Goal: Task Accomplishment & Management: Manage account settings

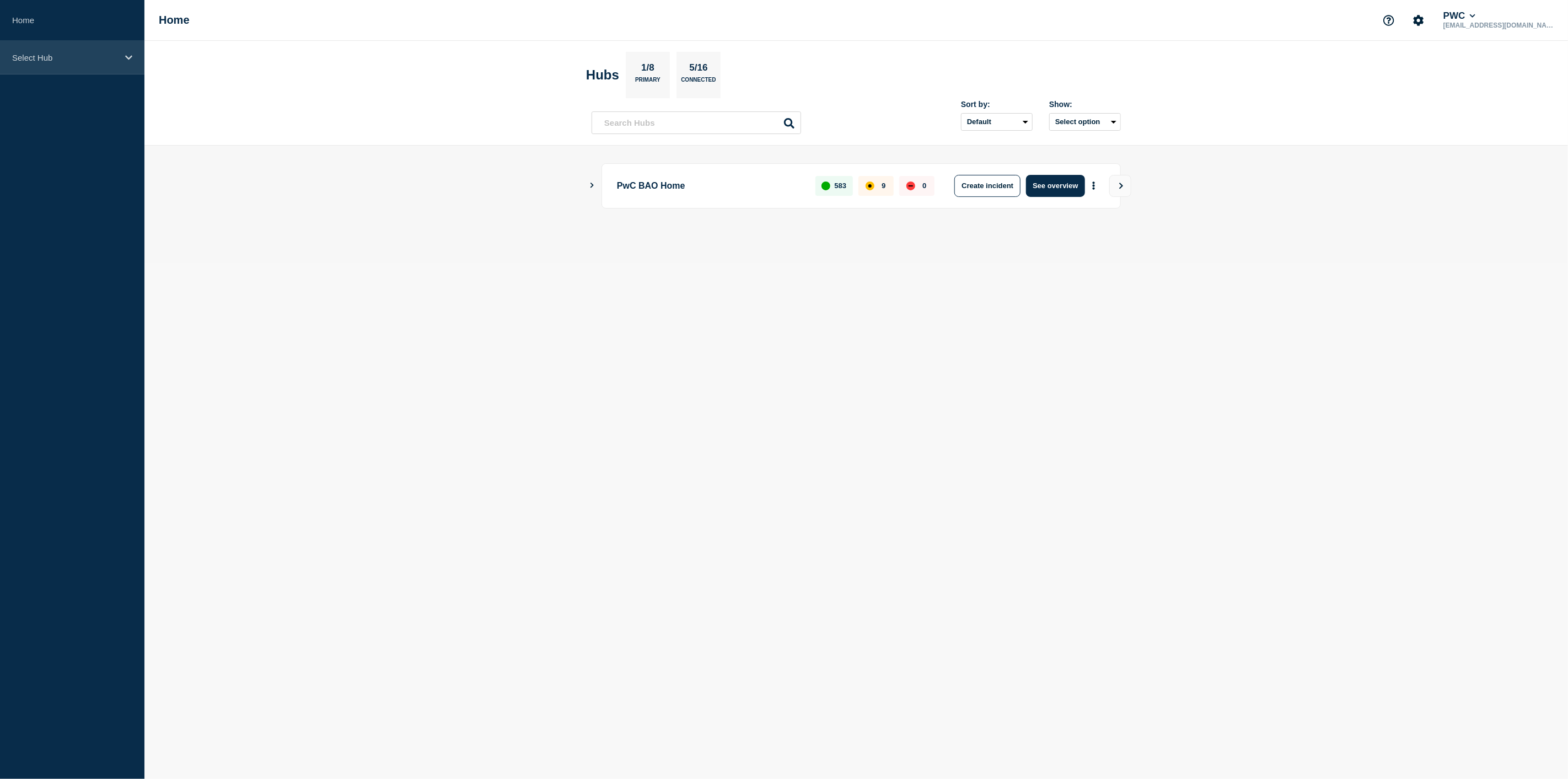
click at [138, 57] on div "Select Hub" at bounding box center [72, 57] width 145 height 34
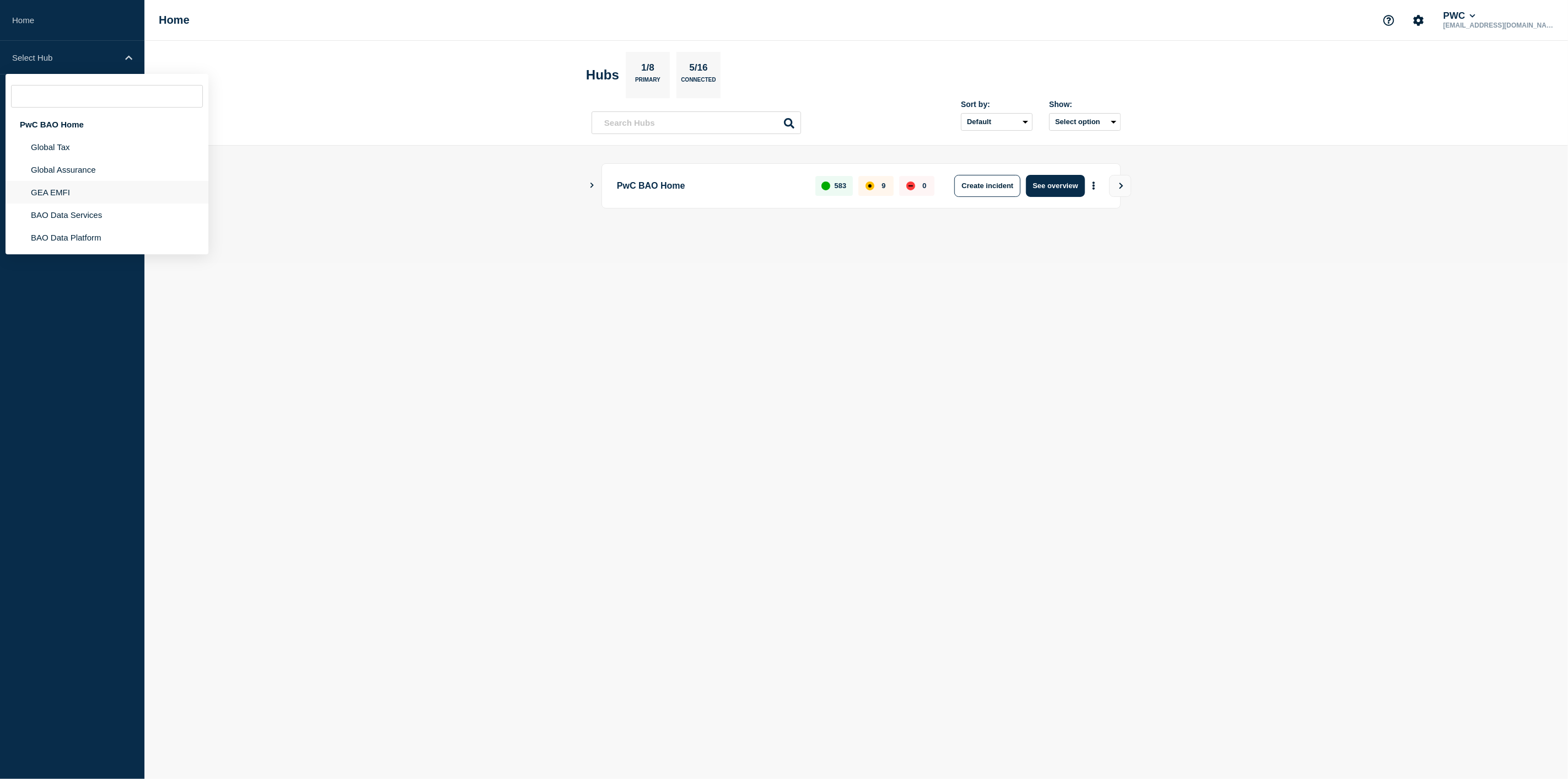
click at [67, 192] on li "GEA EMFI" at bounding box center [106, 192] width 203 height 22
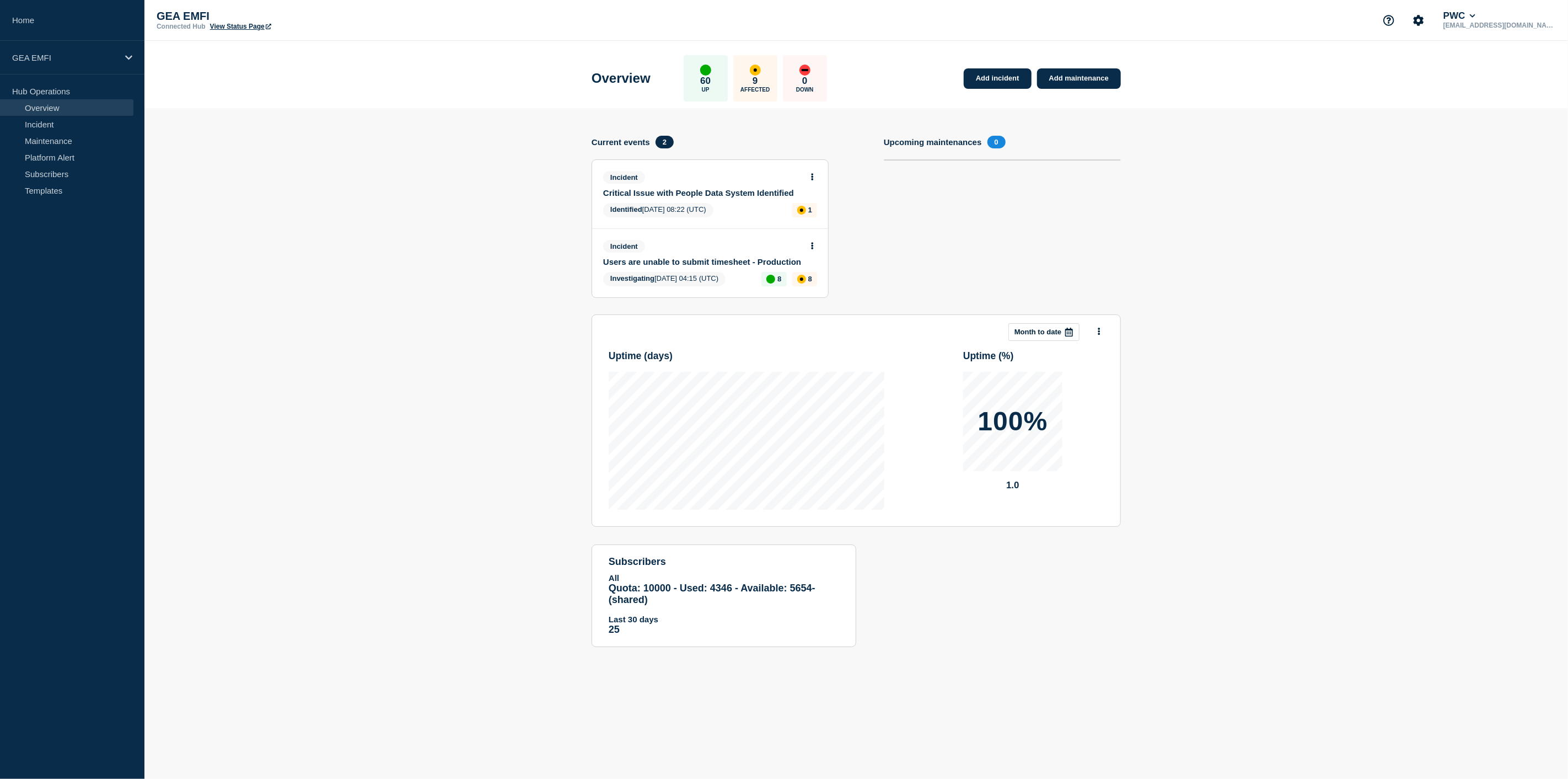
click at [719, 261] on link "Users are unable to submit timesheet - Production" at bounding box center [702, 261] width 199 height 9
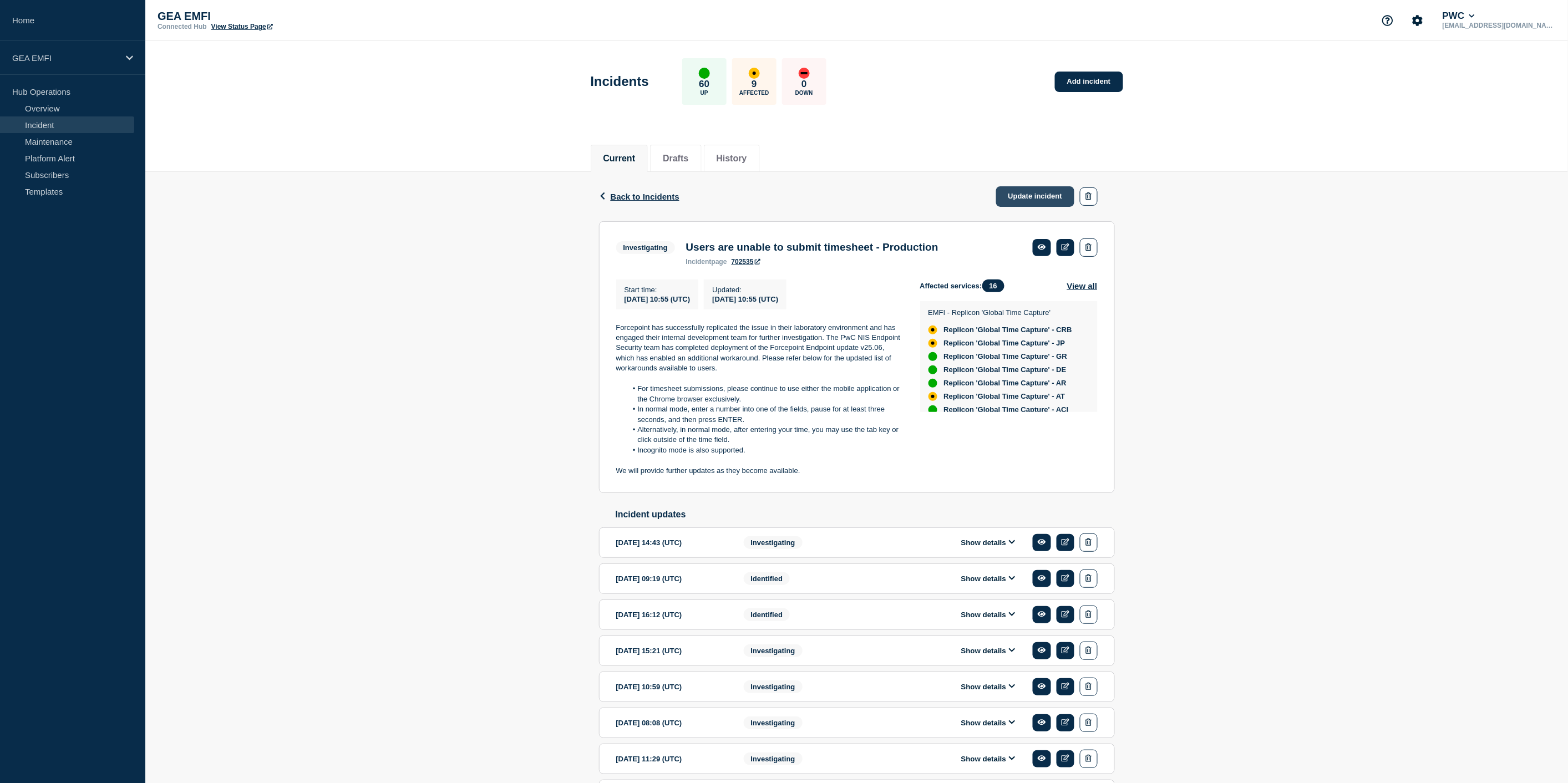
click at [1029, 194] on link "Update incident" at bounding box center [1035, 197] width 79 height 21
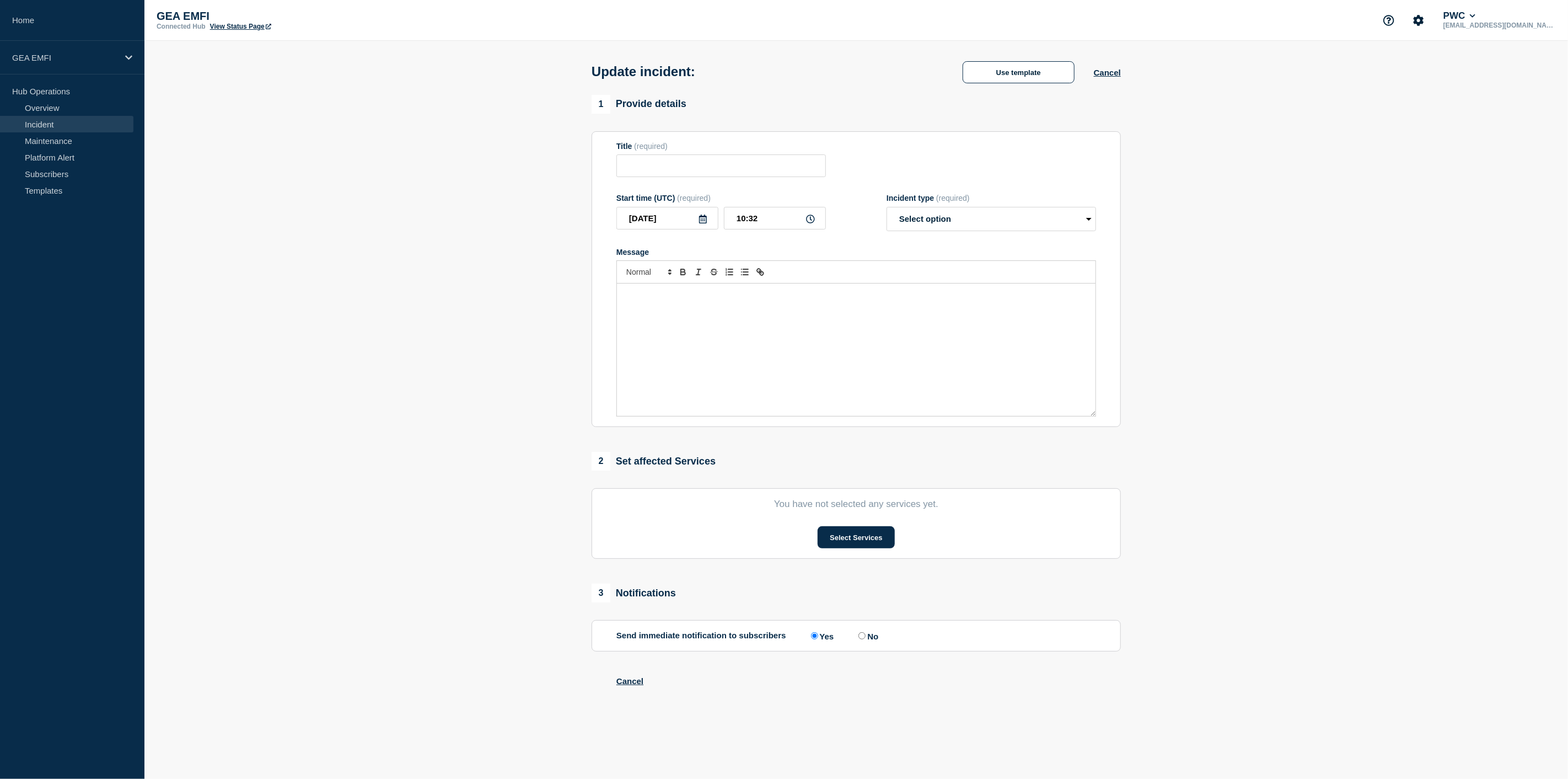
type input "Users are unable to submit timesheet - Production"
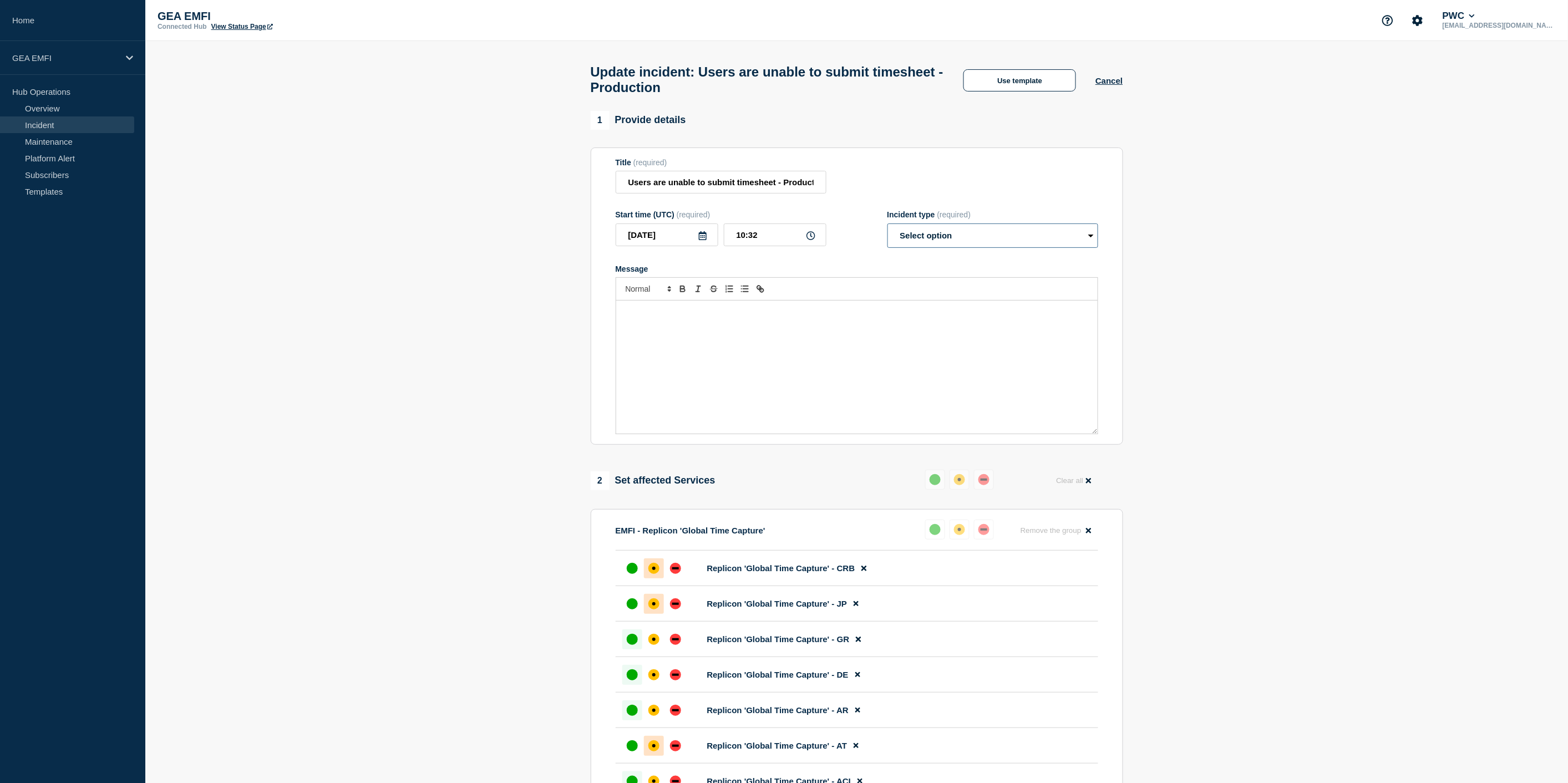
click at [1063, 247] on select "Select option Investigating Identified Monitoring Resolved" at bounding box center [992, 236] width 211 height 24
select select "investigating"
click at [887, 230] on select "Select option Investigating Identified Monitoring Resolved" at bounding box center [992, 236] width 211 height 24
click at [1028, 271] on div "Message" at bounding box center [857, 269] width 482 height 9
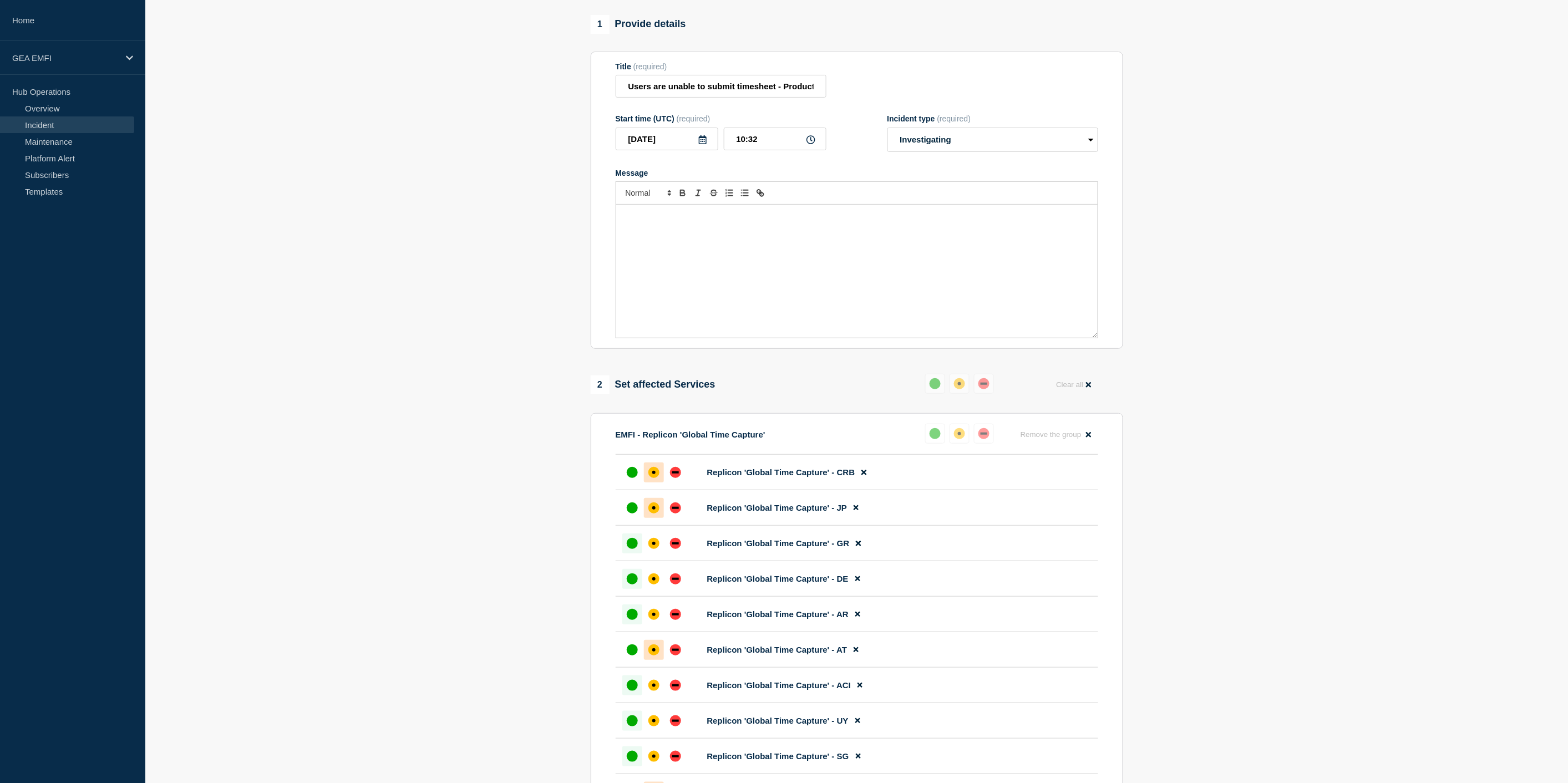
scroll to position [185, 0]
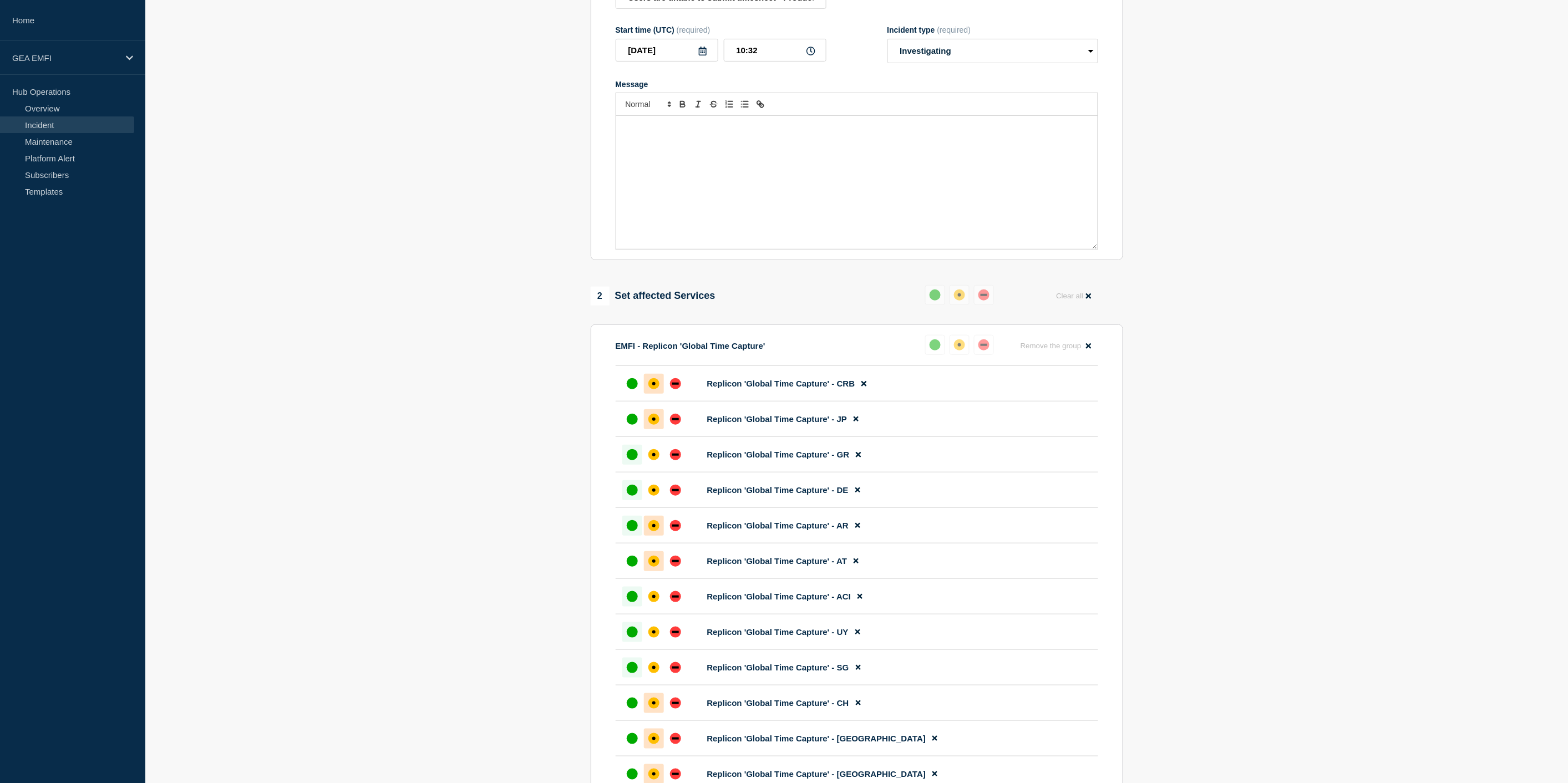
click at [656, 531] on div "affected" at bounding box center [653, 525] width 11 height 11
click at [652, 637] on div "affected" at bounding box center [653, 632] width 11 height 11
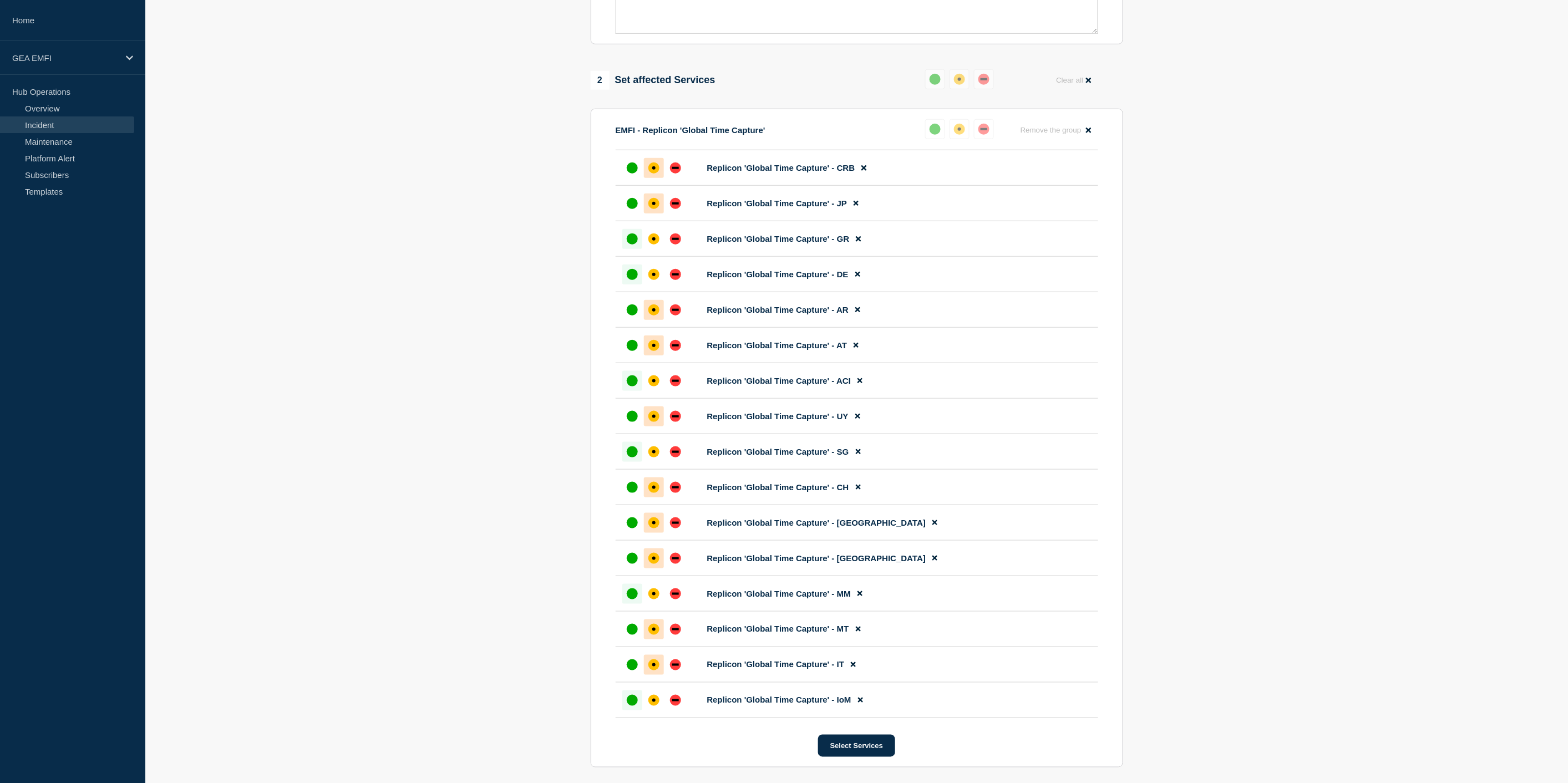
scroll to position [369, 0]
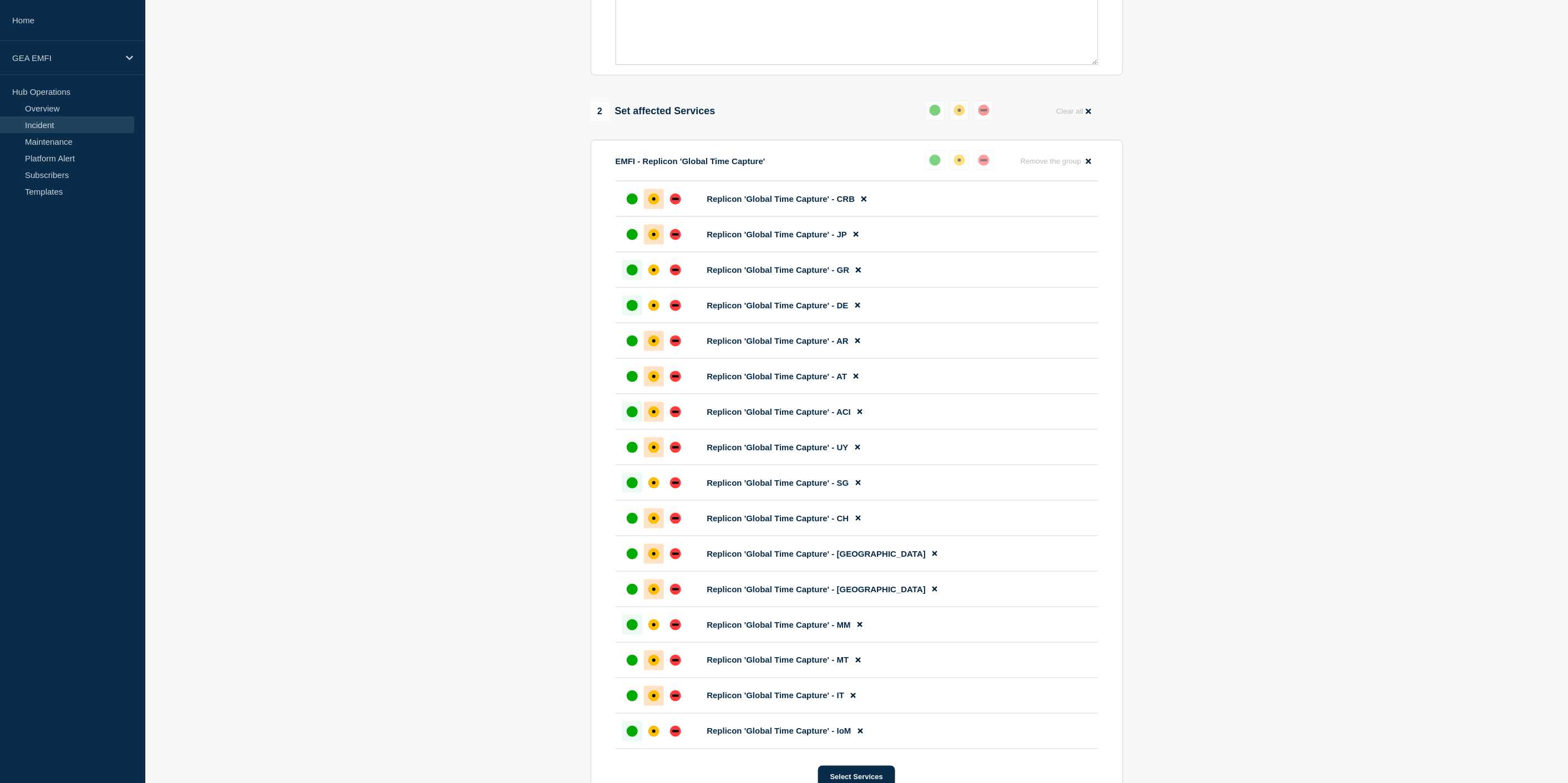
click at [656, 417] on div "affected" at bounding box center [653, 412] width 11 height 11
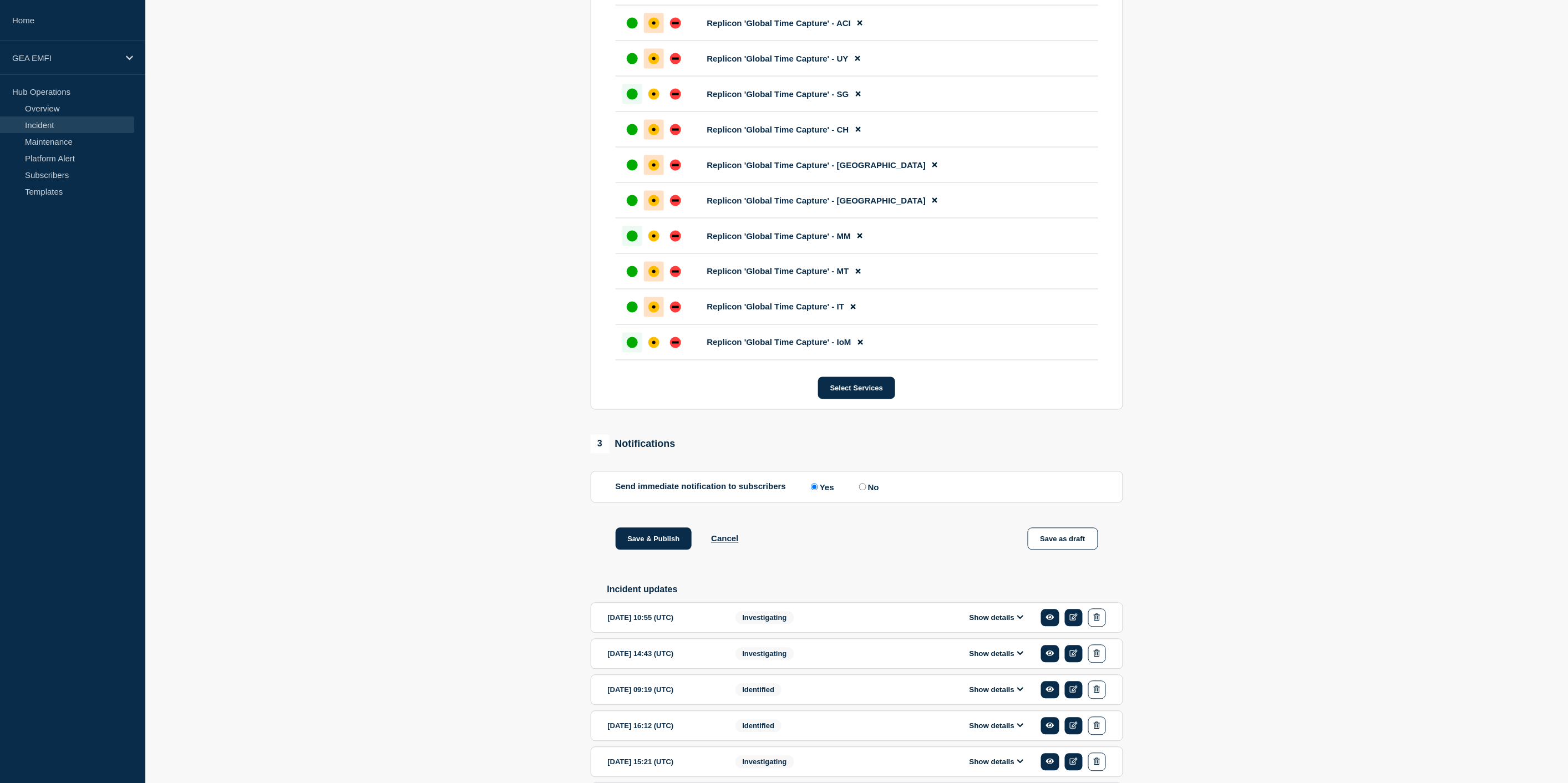
scroll to position [862, 0]
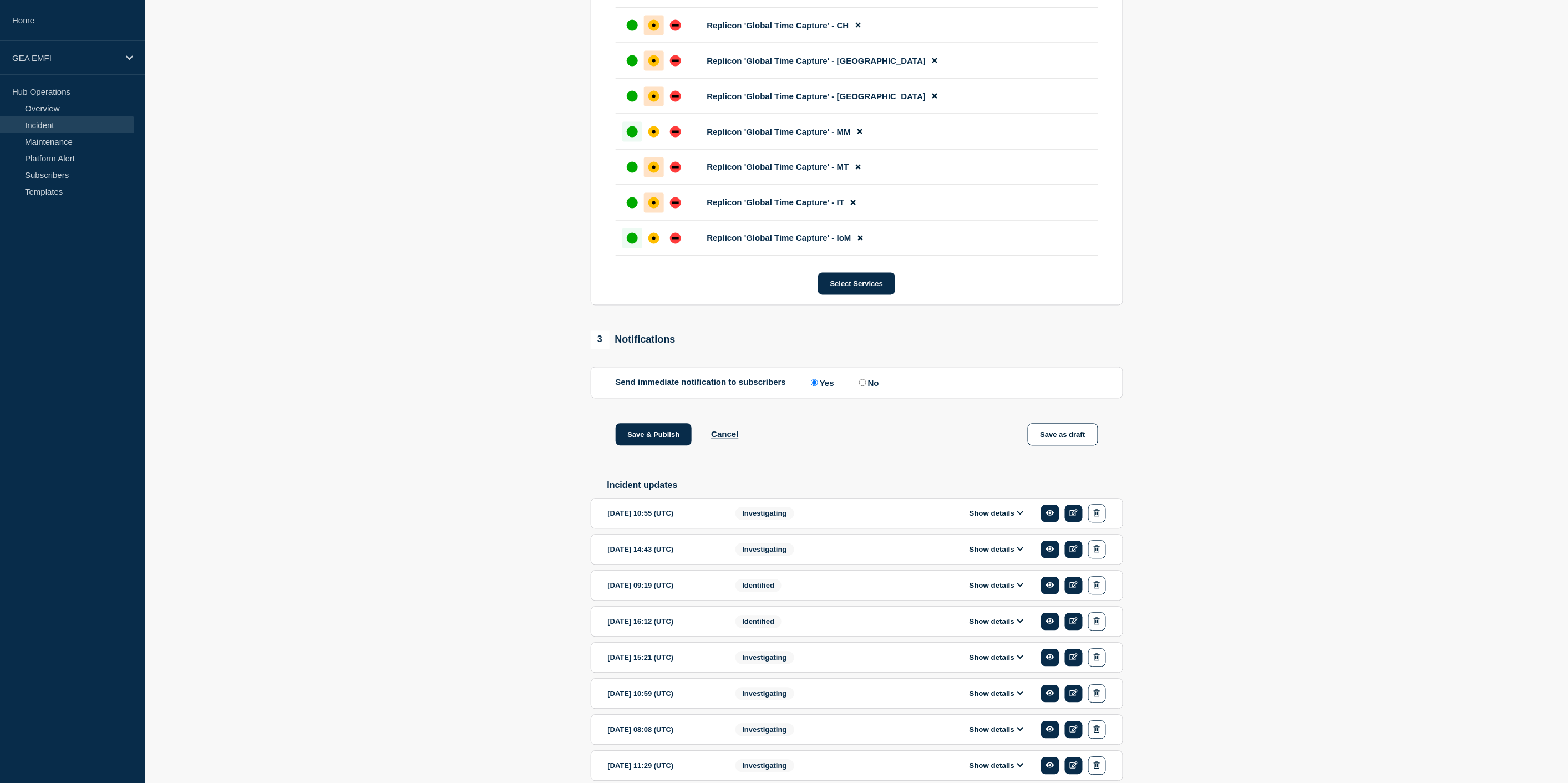
click at [1018, 515] on icon at bounding box center [1020, 513] width 6 height 3
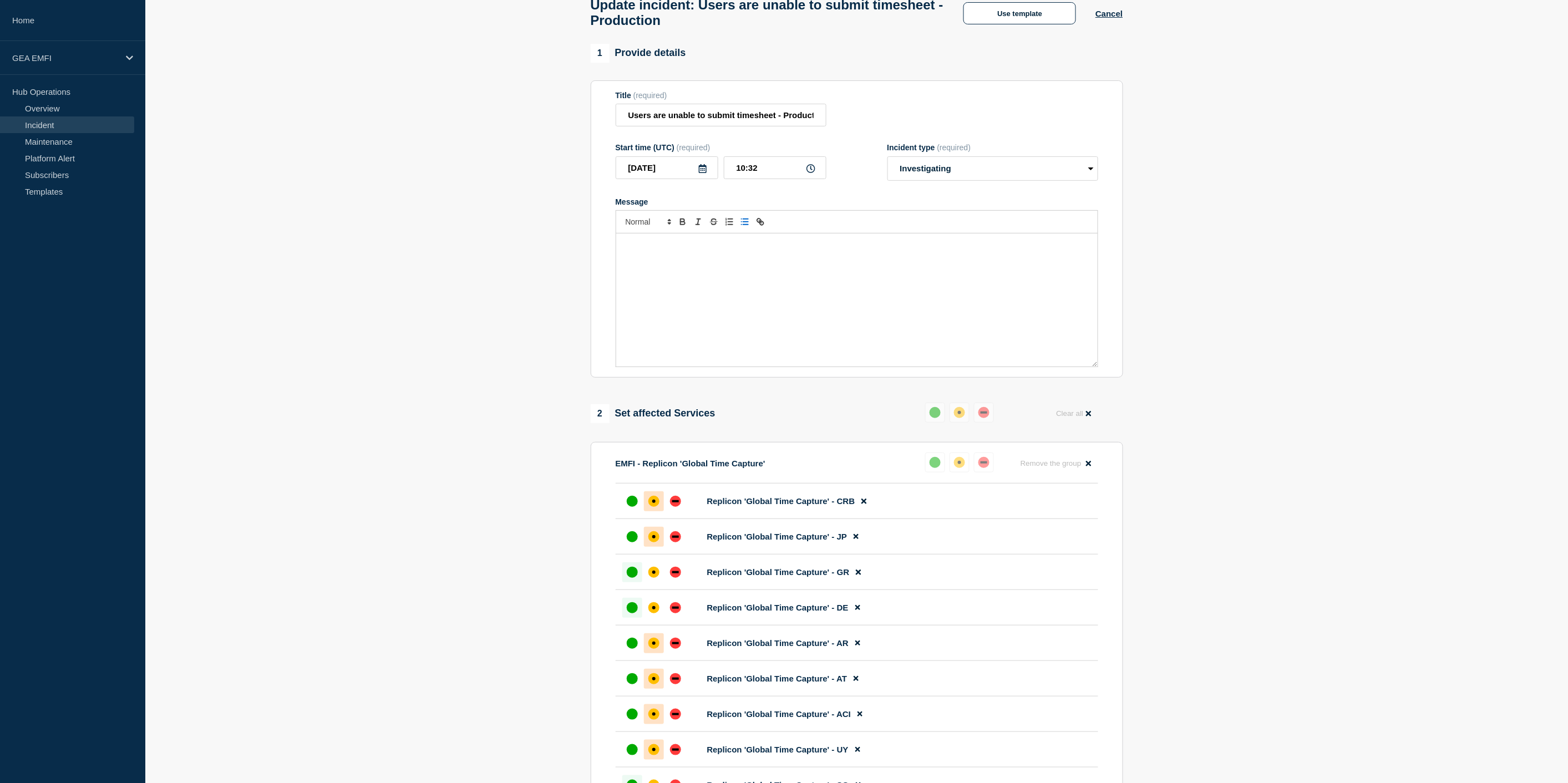
scroll to position [62, 0]
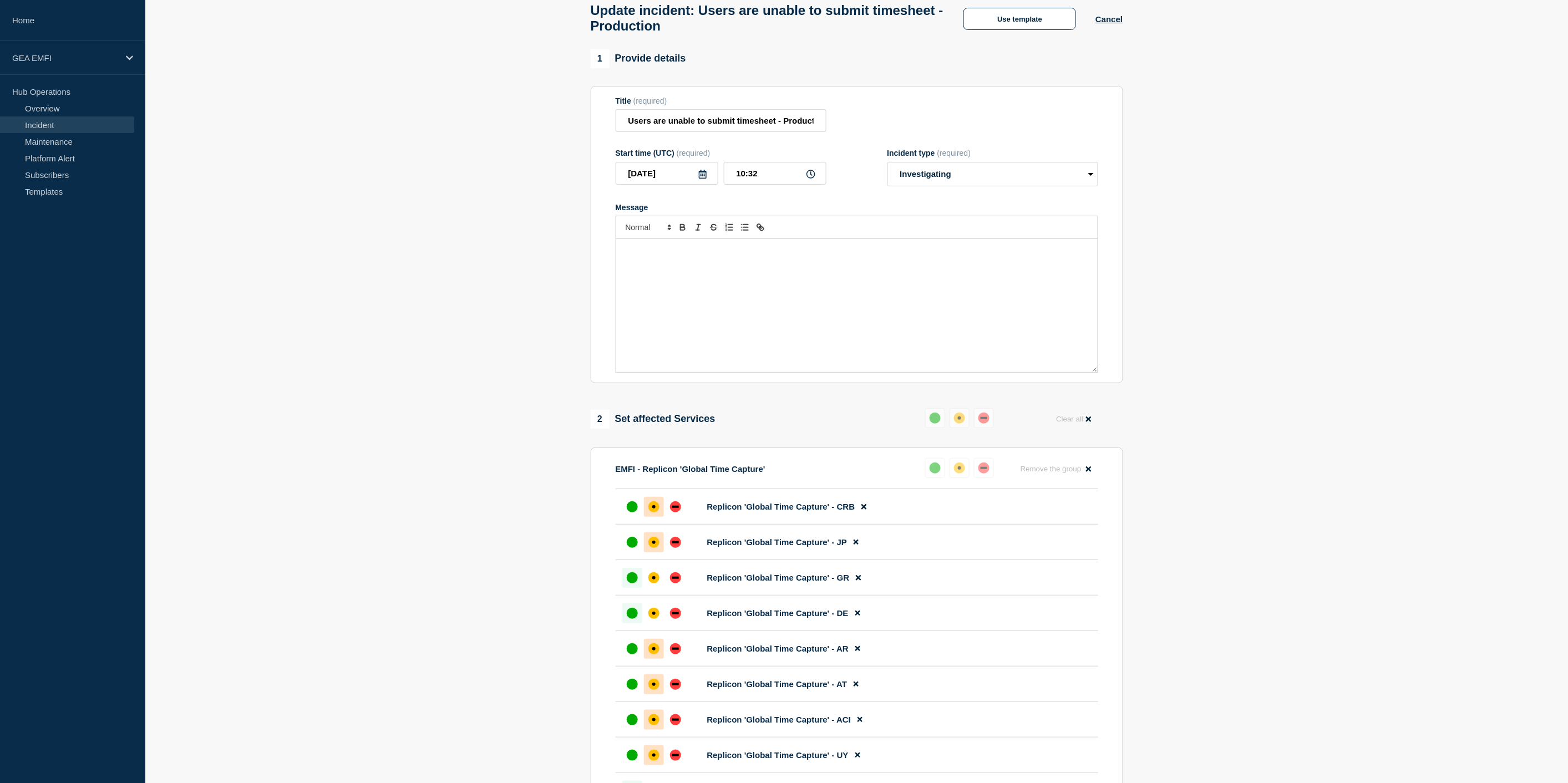
click at [703, 275] on div "Message" at bounding box center [856, 305] width 481 height 133
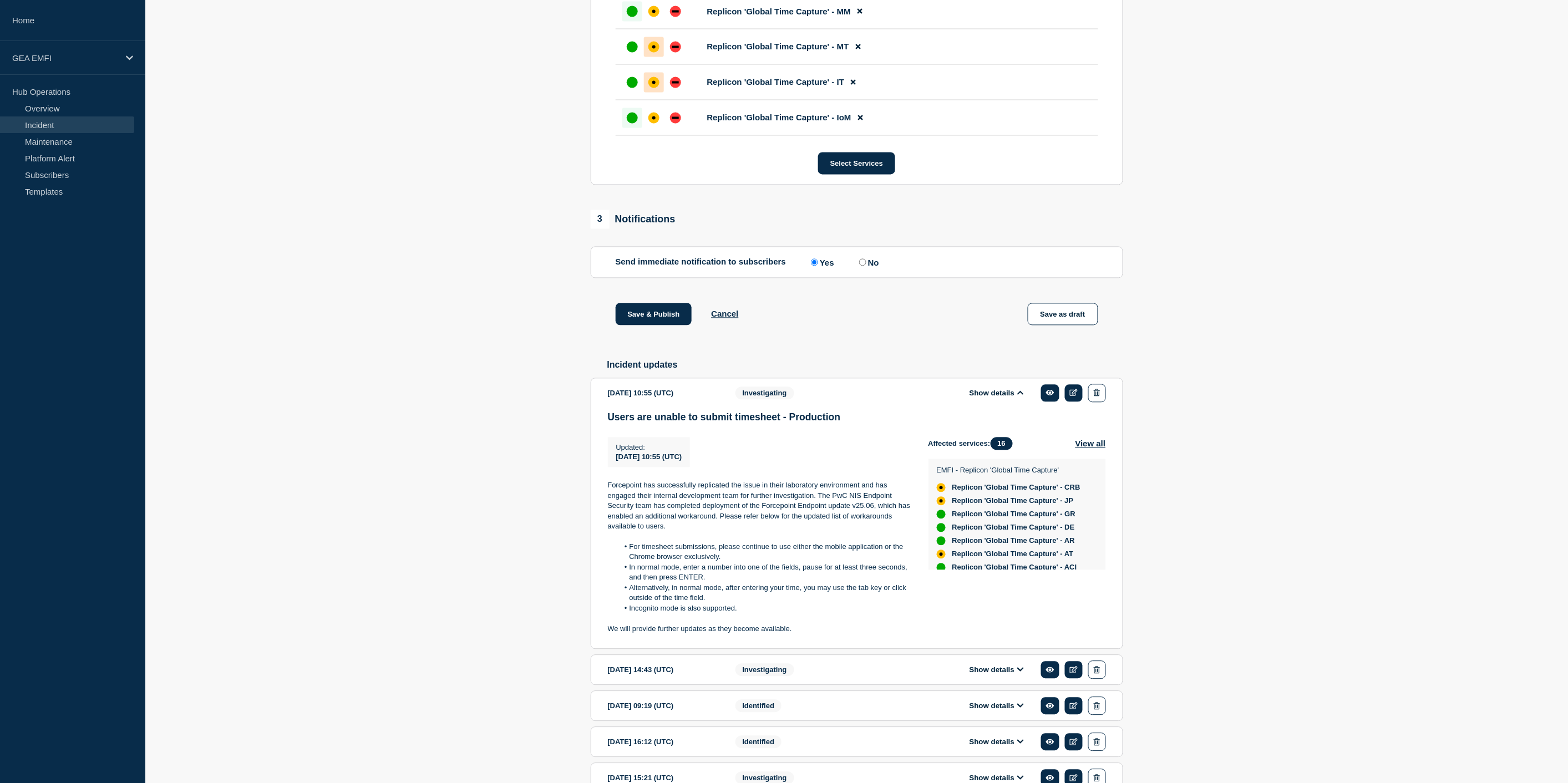
scroll to position [985, 0]
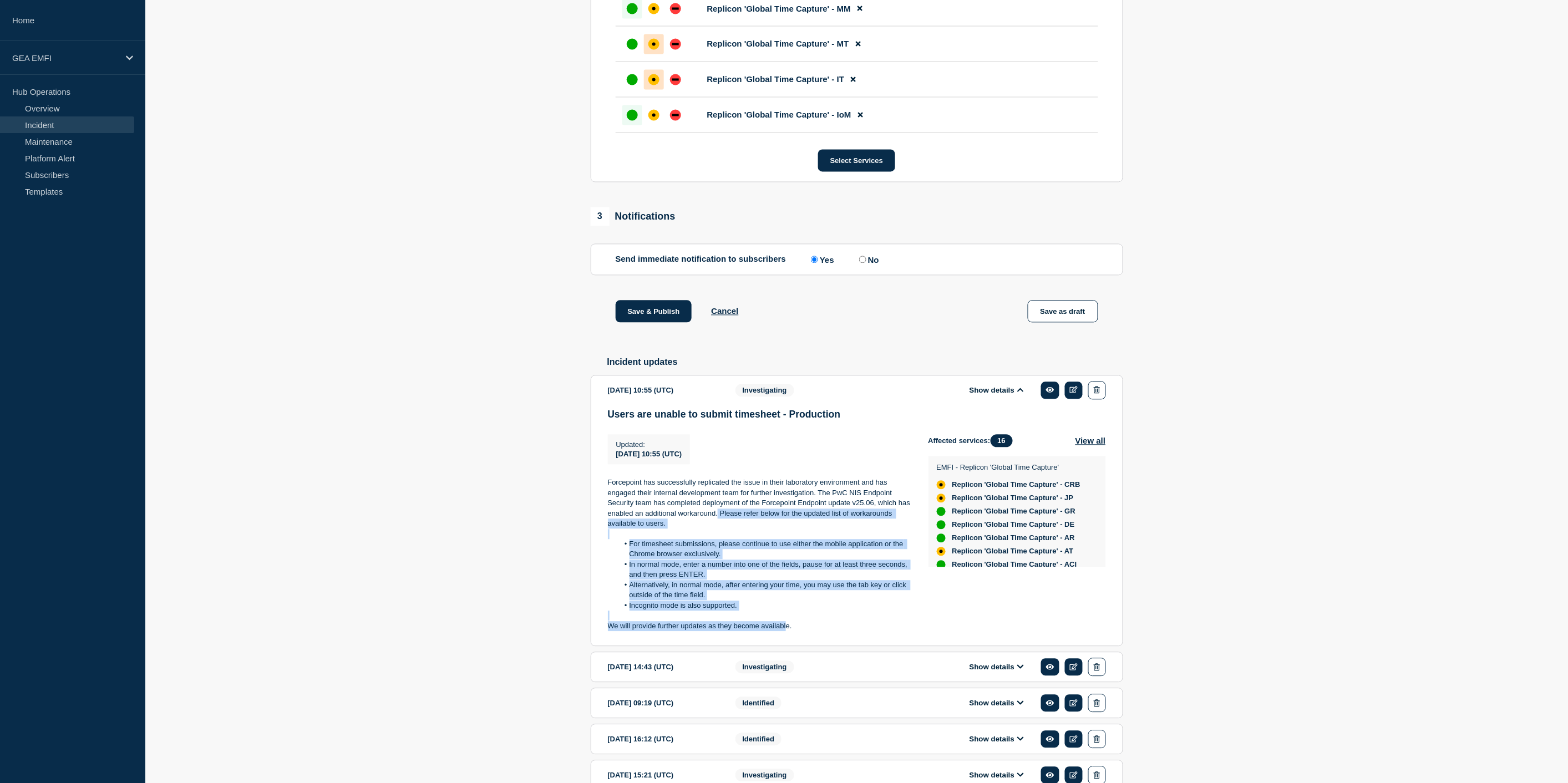
drag, startPoint x: 718, startPoint y: 526, endPoint x: 787, endPoint y: 644, distance: 136.7
click at [787, 631] on div "Forcepoint has successfully replicated the issue in their laboratory environmen…" at bounding box center [759, 554] width 303 height 153
copy div "Please refer below for the updated list of workarounds available to users. For …"
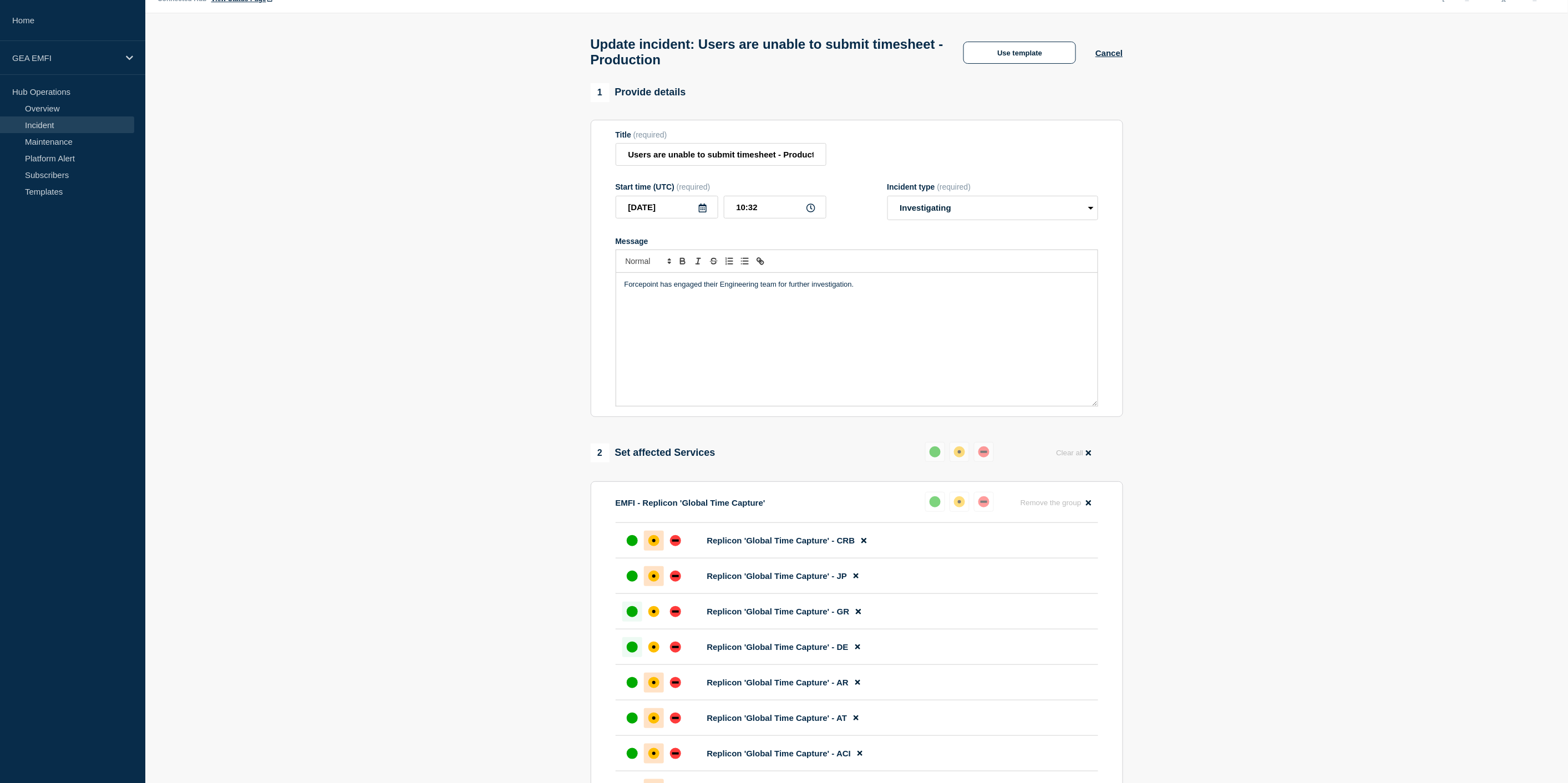
scroll to position [0, 0]
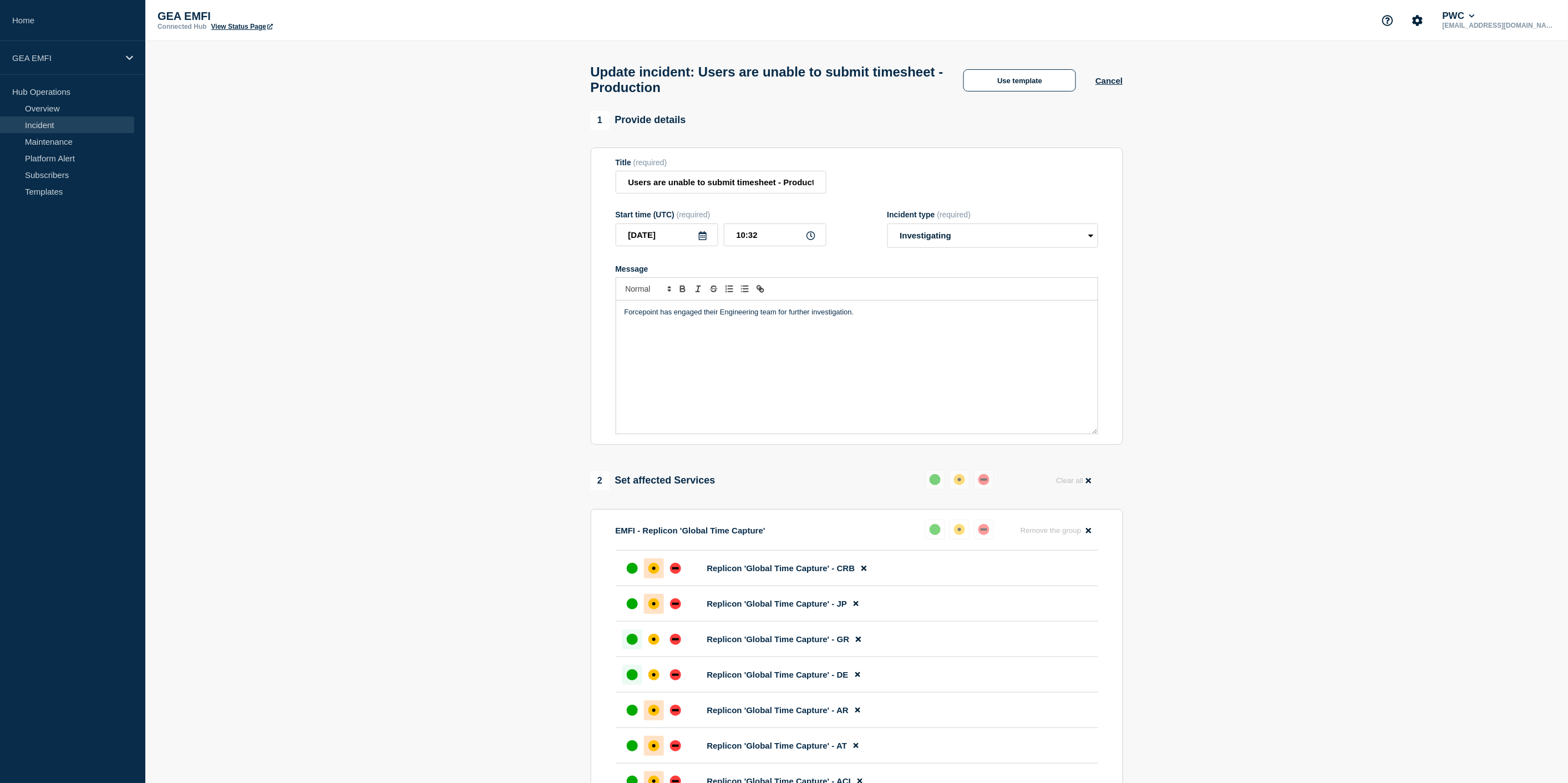
click at [681, 345] on div "Forcepoint has engaged their Engineering team for further investigation." at bounding box center [856, 367] width 481 height 133
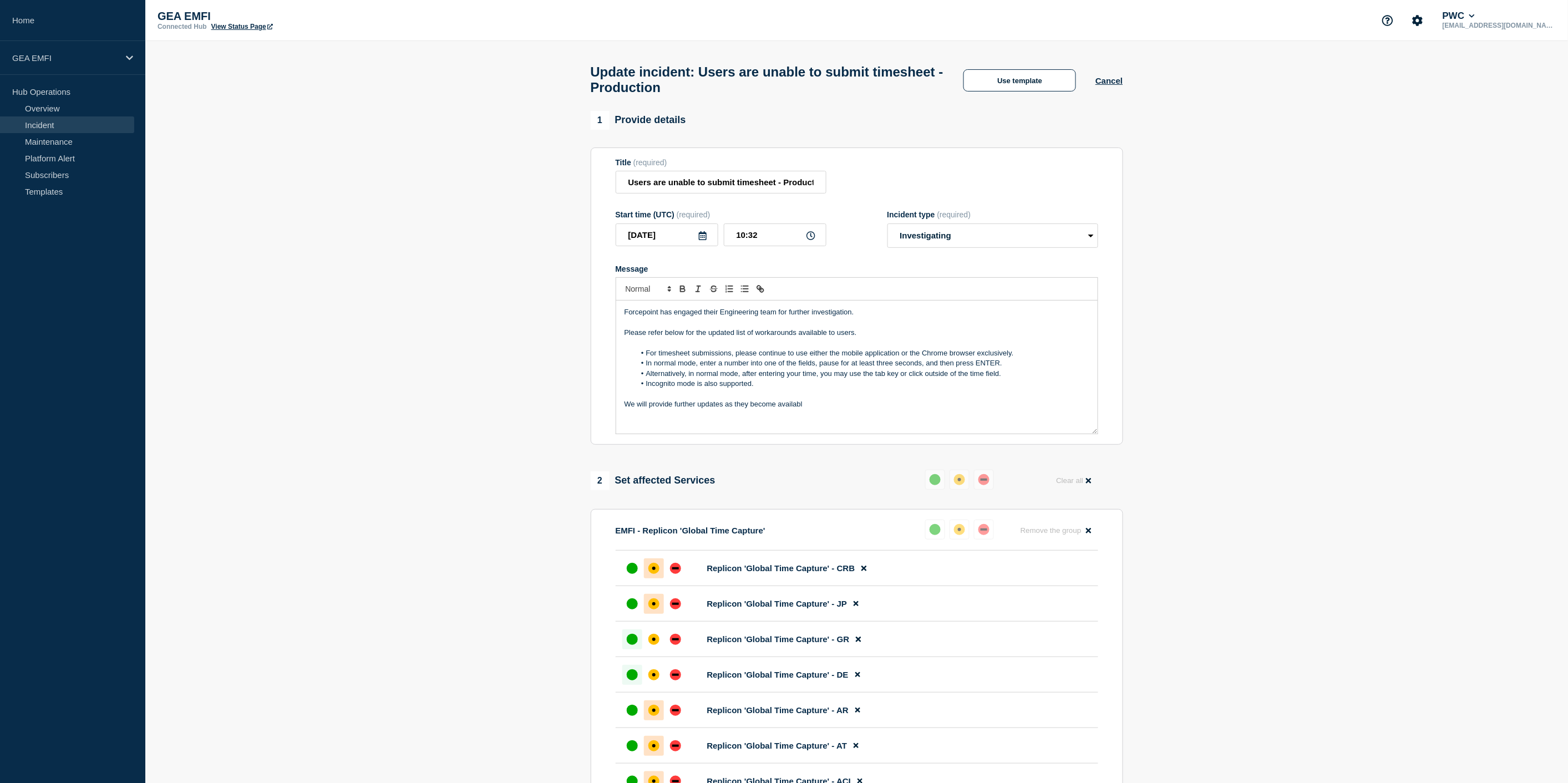
click at [648, 337] on p "Please refer below for the updated list of workarounds available to users." at bounding box center [857, 333] width 465 height 10
click at [702, 337] on p "Please continue to refer below for the updated list of workarounds available to…" at bounding box center [857, 333] width 465 height 10
click at [766, 337] on p "Please continue to refer to the below for the updated list of workarounds avail…" at bounding box center [857, 333] width 465 height 10
click at [621, 339] on div "Forcepoint has engaged their Engineering team for further investigation. Please…" at bounding box center [856, 367] width 481 height 133
click at [622, 339] on div "Forcepoint has engaged their Engineering team for further investigation. Please…" at bounding box center [856, 367] width 481 height 133
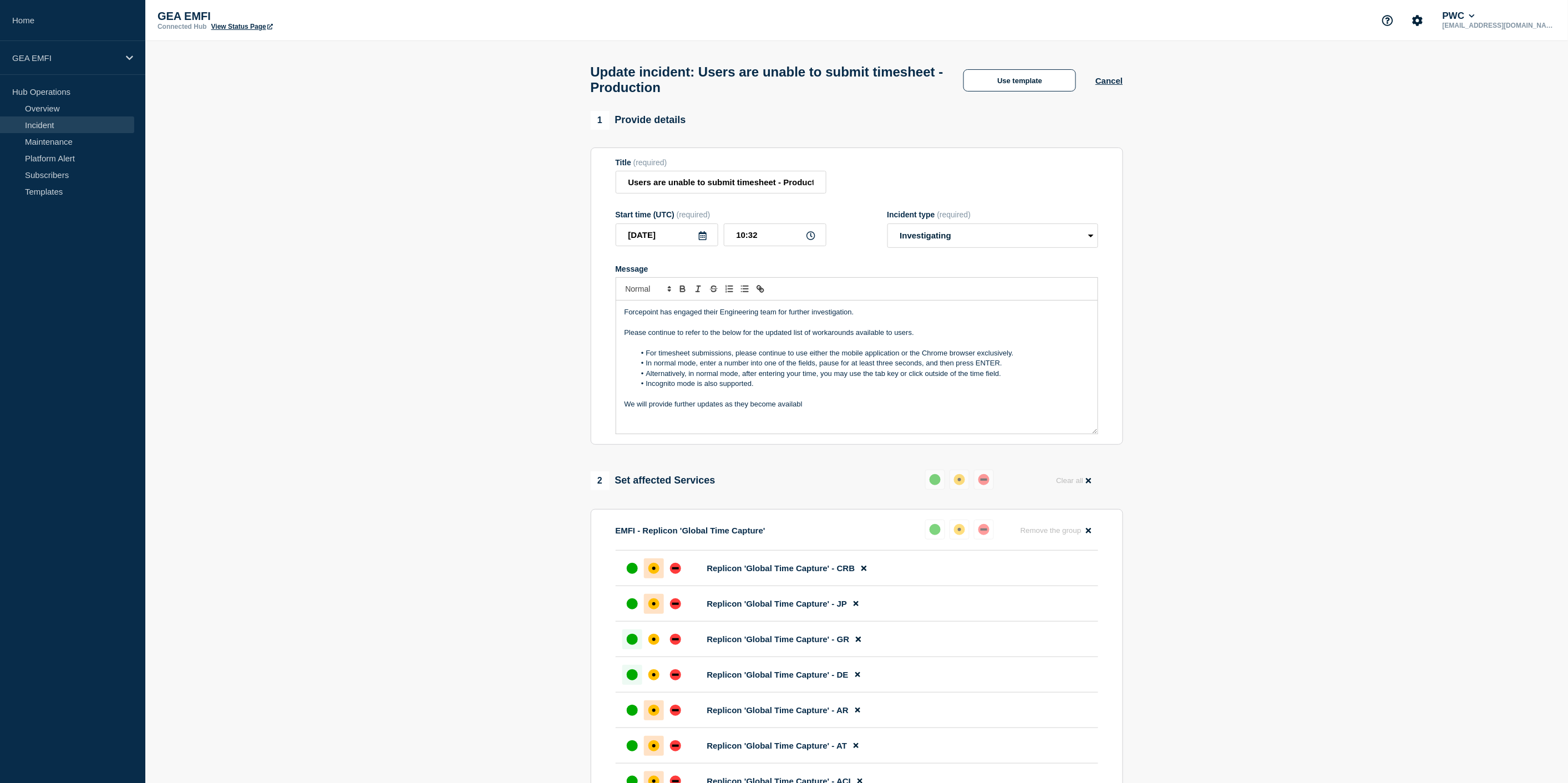
click at [624, 339] on div "Forcepoint has engaged their Engineering team for further investigation. Please…" at bounding box center [856, 367] width 481 height 133
click at [817, 337] on p "Pending resolution, please refer to the below for the updated list of workaroun…" at bounding box center [857, 333] width 465 height 10
click at [812, 409] on p "We will provide further updates as they become availabl" at bounding box center [857, 404] width 465 height 10
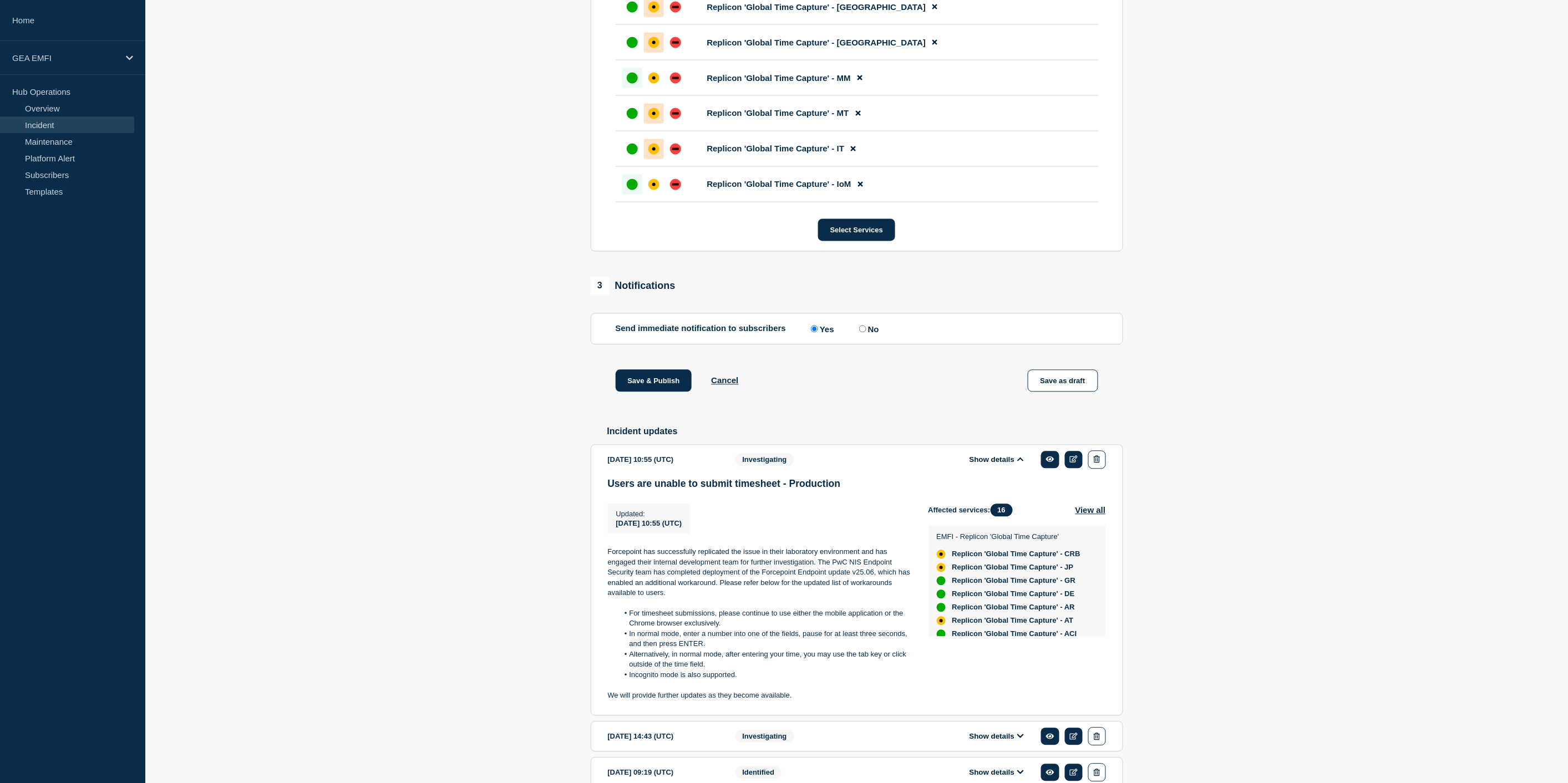
scroll to position [923, 0]
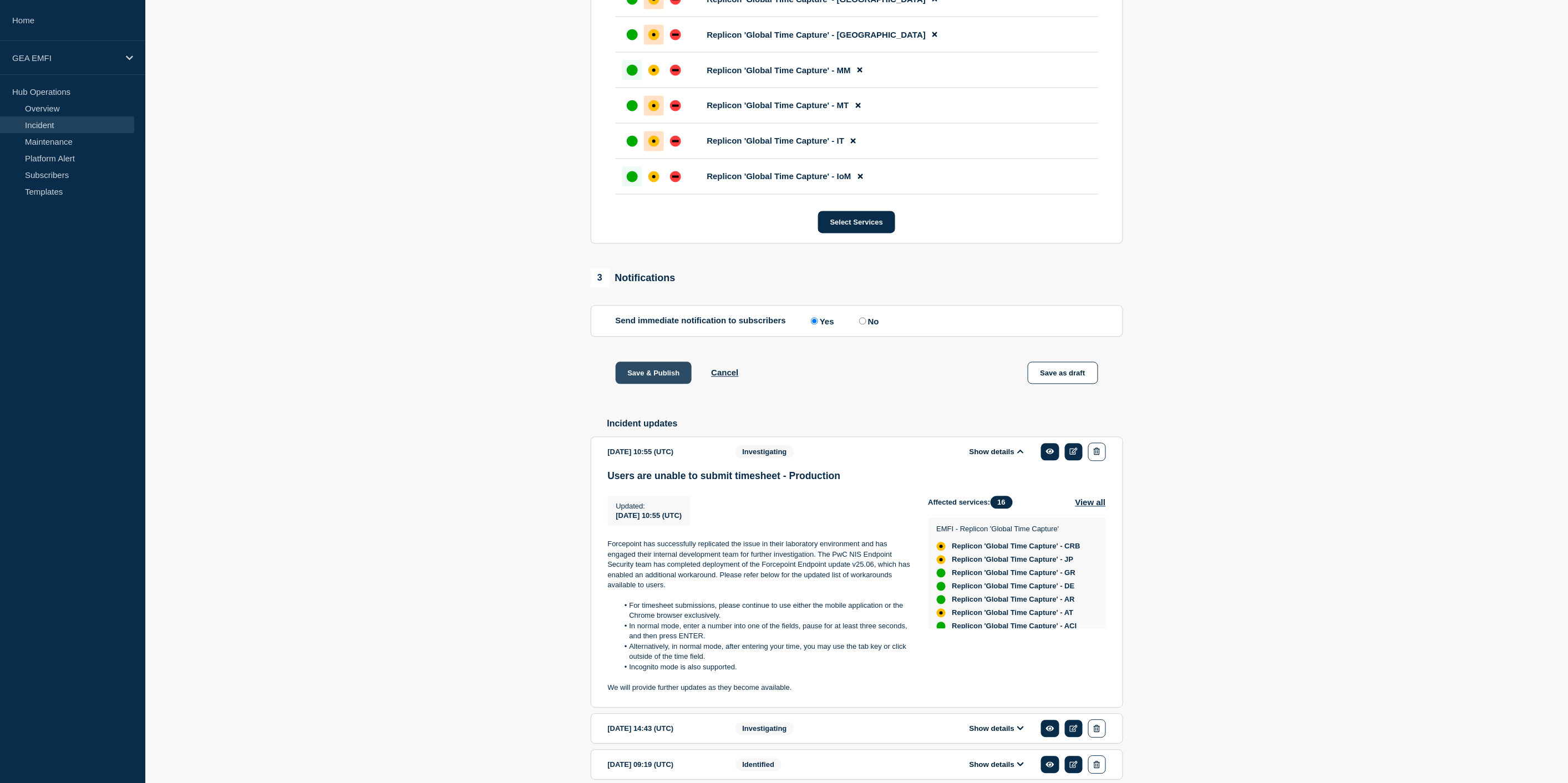
click at [662, 384] on button "Save & Publish" at bounding box center [654, 374] width 76 height 23
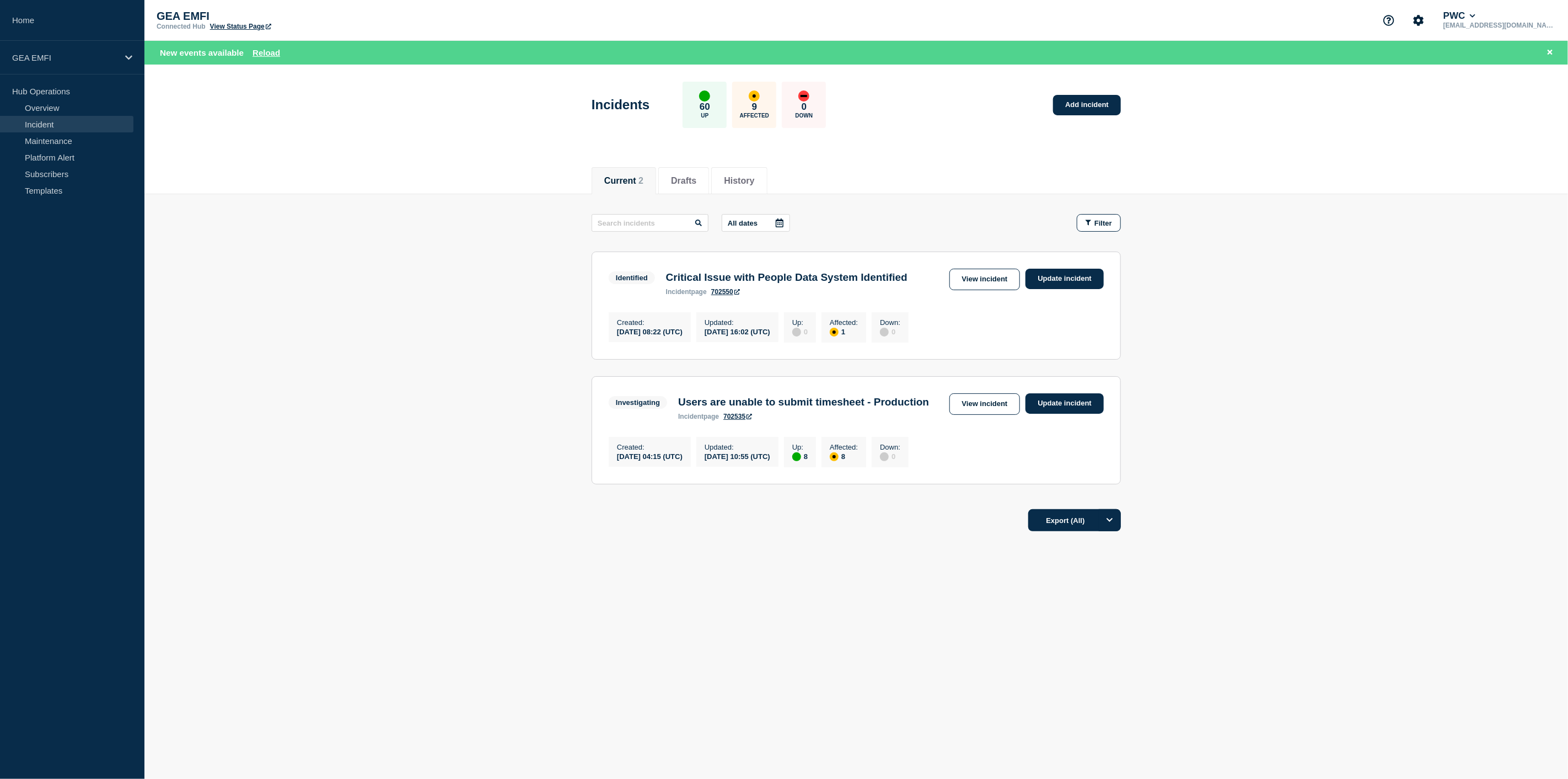
click at [988, 415] on link "View incident" at bounding box center [985, 404] width 71 height 22
